Goal: Transaction & Acquisition: Purchase product/service

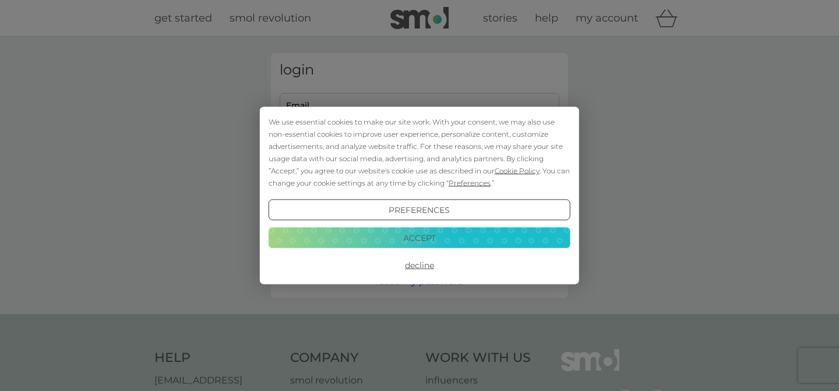
click at [448, 206] on button "Preferences" at bounding box center [419, 210] width 302 height 21
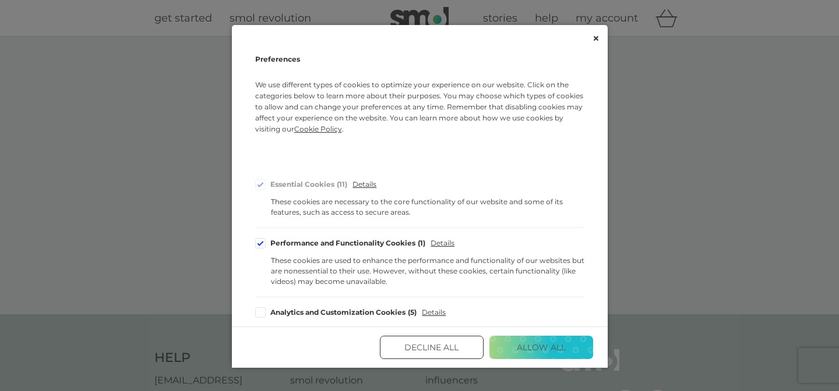
click at [447, 347] on button "Decline All" at bounding box center [432, 347] width 104 height 23
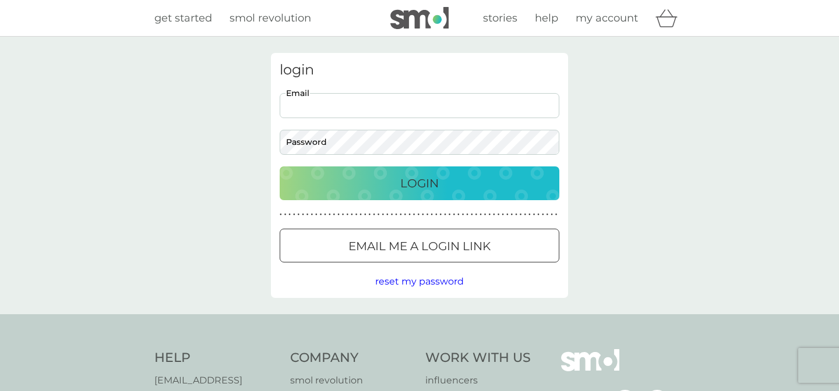
click at [289, 108] on input "Email" at bounding box center [420, 105] width 280 height 25
type input "mcgregorjan@gmail.com"
click at [280, 167] on button "Login" at bounding box center [420, 184] width 280 height 34
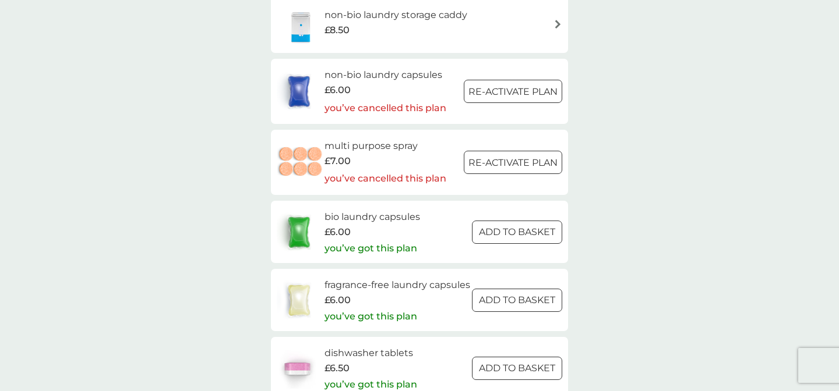
scroll to position [1636, 0]
click at [523, 303] on div at bounding box center [517, 298] width 42 height 12
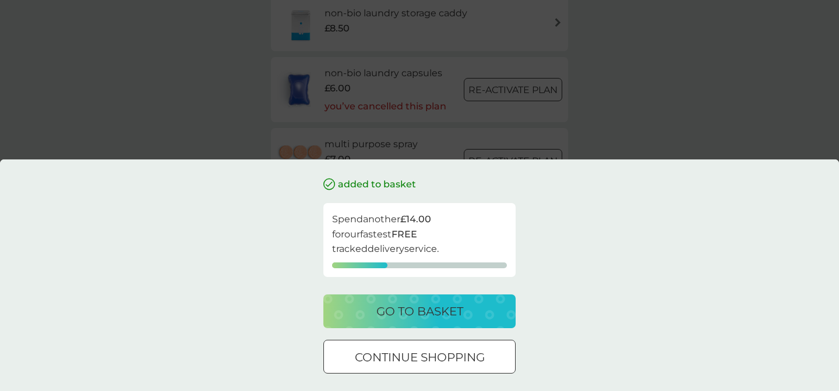
click at [411, 307] on p "go to basket" at bounding box center [419, 311] width 87 height 19
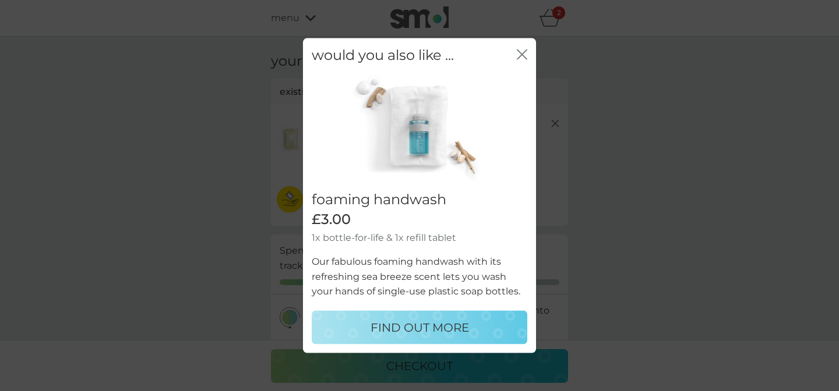
click at [520, 53] on icon "close" at bounding box center [519, 54] width 5 height 9
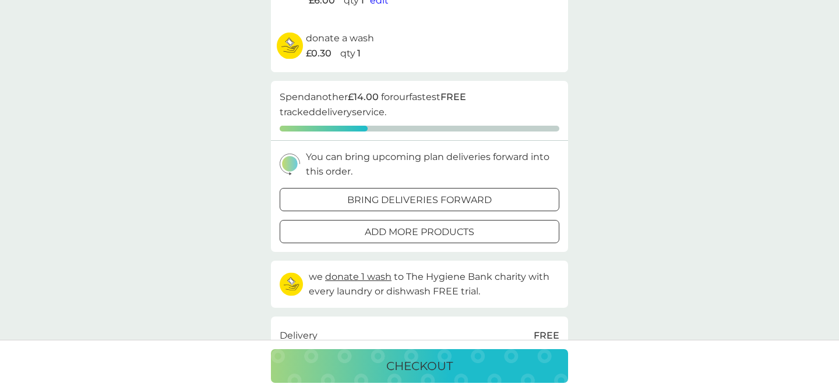
scroll to position [169, 0]
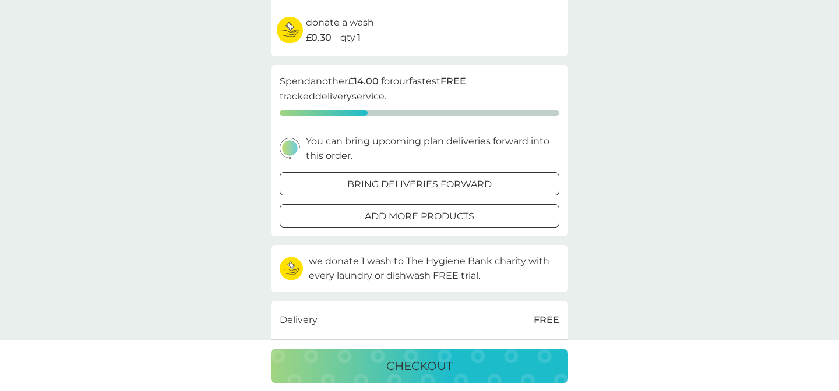
click at [438, 219] on div at bounding box center [419, 216] width 42 height 12
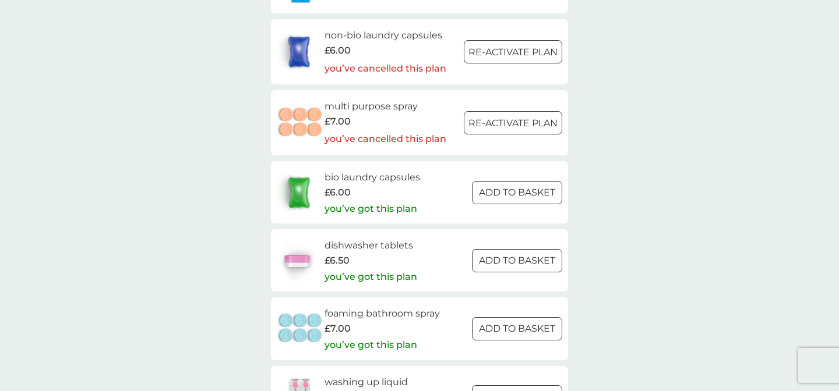
scroll to position [1675, 0]
click at [518, 261] on div at bounding box center [517, 259] width 42 height 12
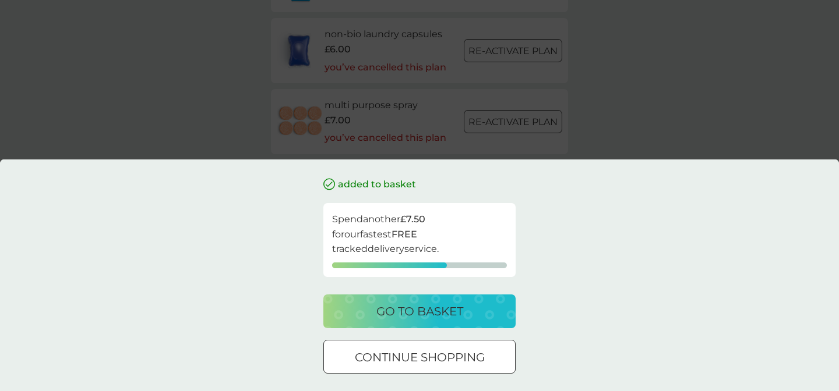
click at [421, 310] on p "go to basket" at bounding box center [419, 311] width 87 height 19
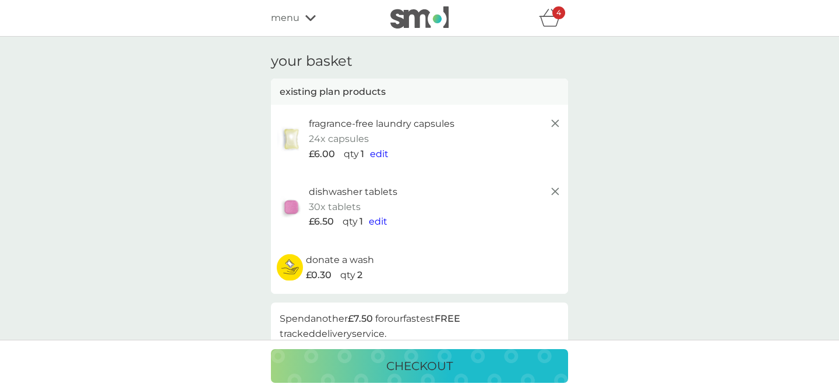
click at [426, 366] on p "checkout" at bounding box center [419, 366] width 66 height 19
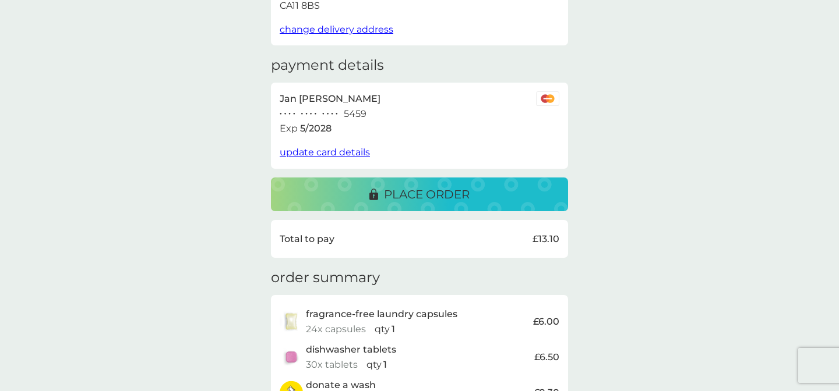
scroll to position [148, 0]
click at [448, 193] on p "place order" at bounding box center [427, 195] width 86 height 19
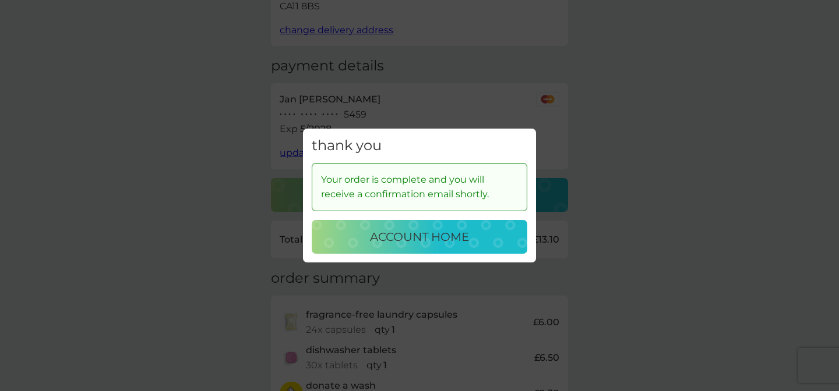
click at [451, 236] on p "account home" at bounding box center [419, 237] width 99 height 19
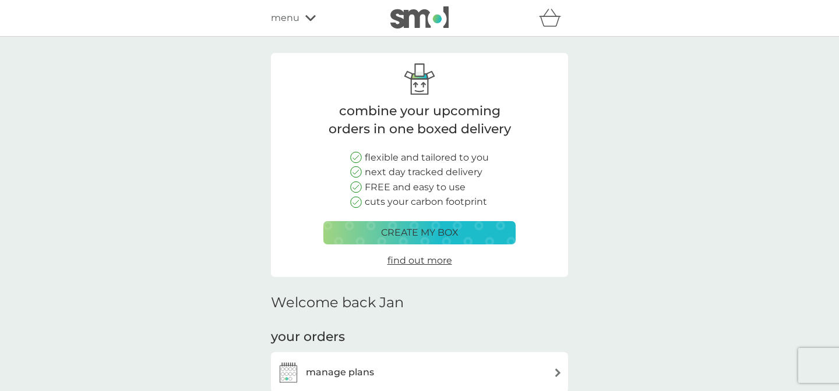
click at [437, 229] on p "create my box" at bounding box center [419, 232] width 77 height 15
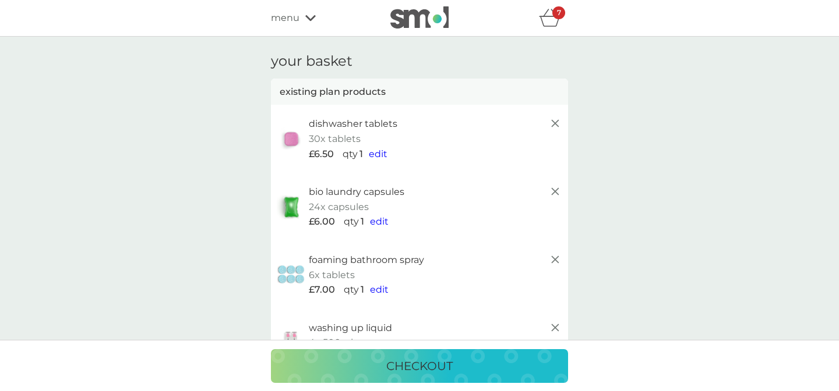
click at [553, 192] on icon at bounding box center [555, 192] width 14 height 14
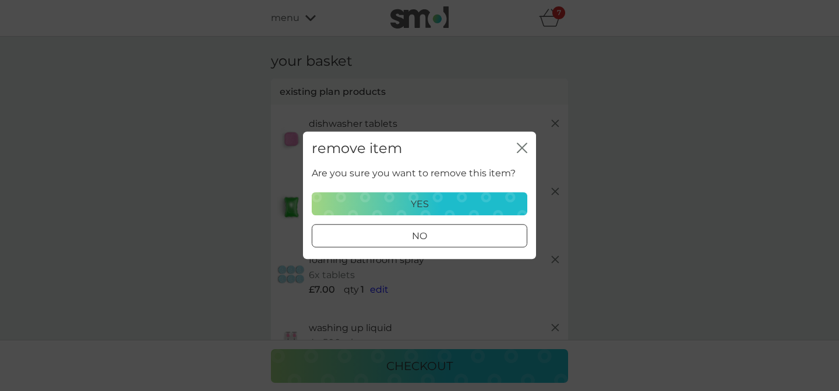
click at [436, 203] on div "yes" at bounding box center [419, 204] width 200 height 15
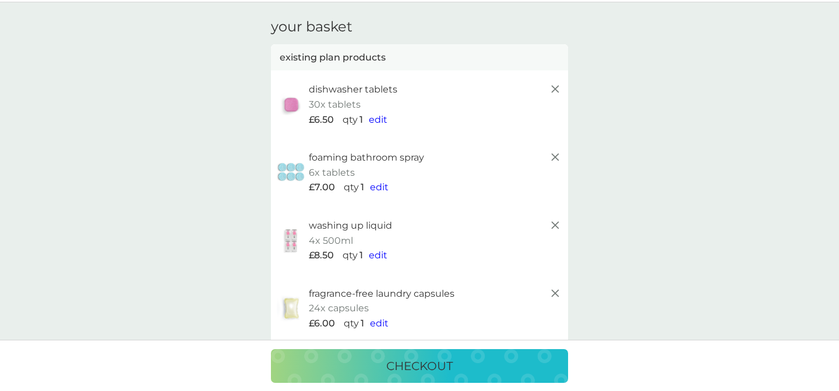
scroll to position [38, 0]
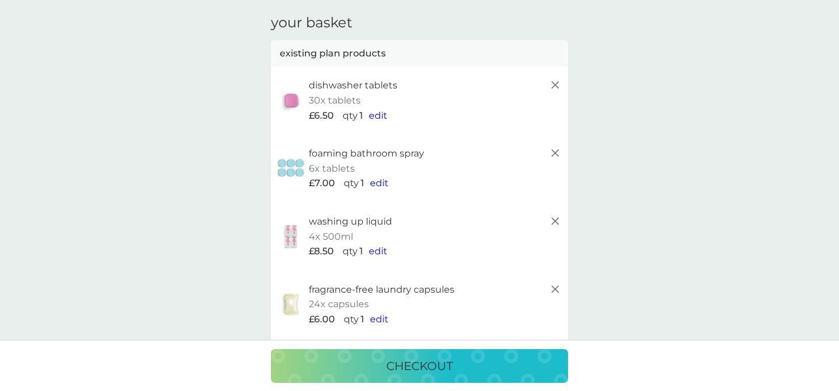
click at [558, 154] on icon at bounding box center [555, 153] width 14 height 14
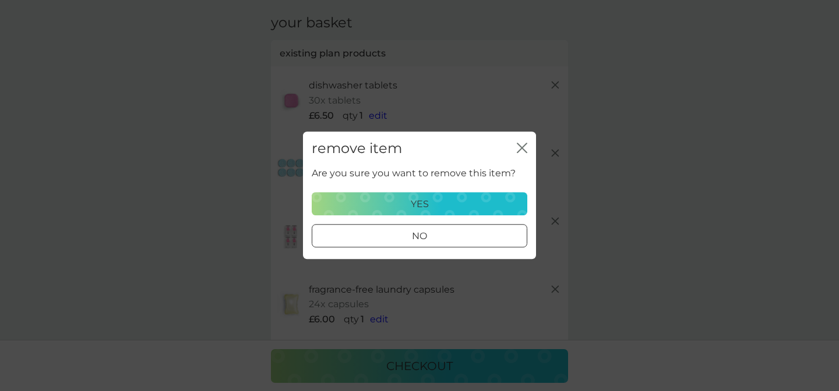
click at [421, 207] on p "yes" at bounding box center [420, 204] width 18 height 15
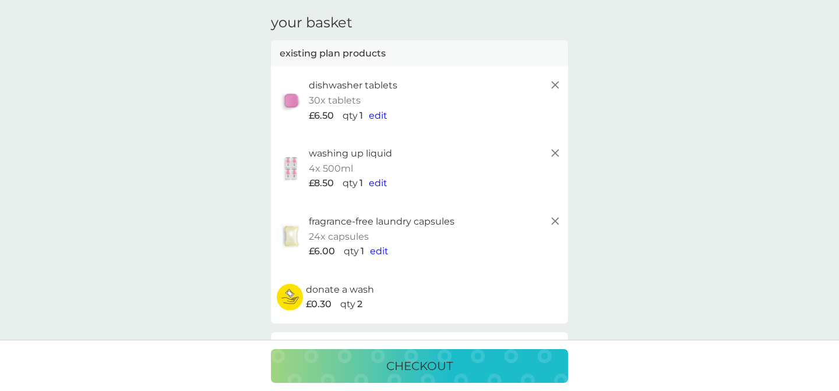
click at [554, 152] on icon at bounding box center [555, 153] width 14 height 14
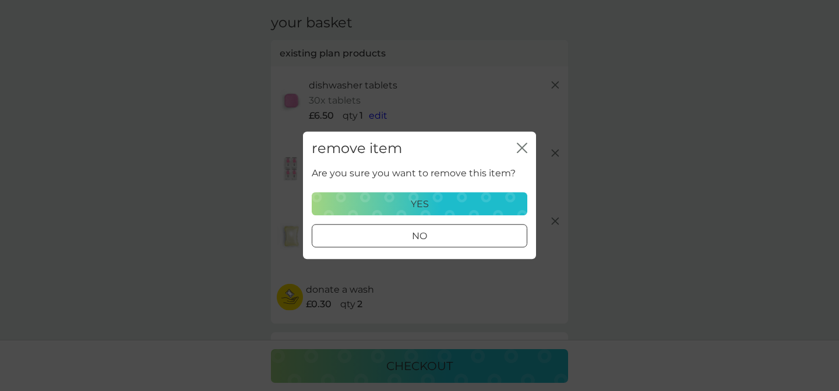
click at [425, 203] on p "yes" at bounding box center [420, 204] width 18 height 15
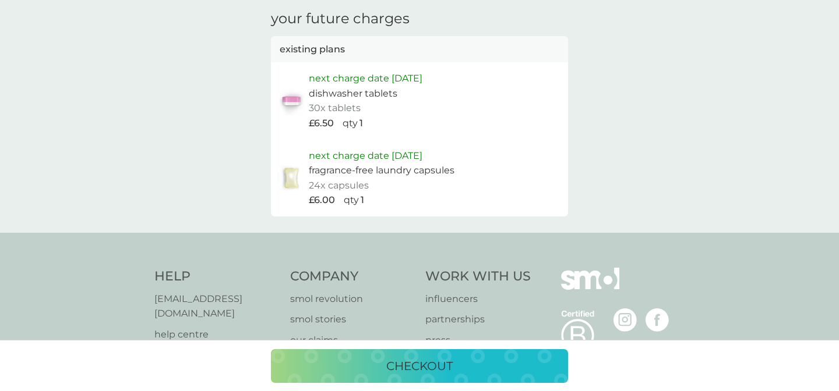
scroll to position [723, 0]
